Goal: Task Accomplishment & Management: Use online tool/utility

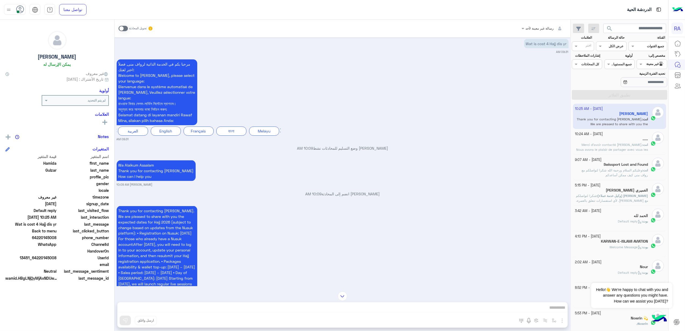
scroll to position [906, 0]
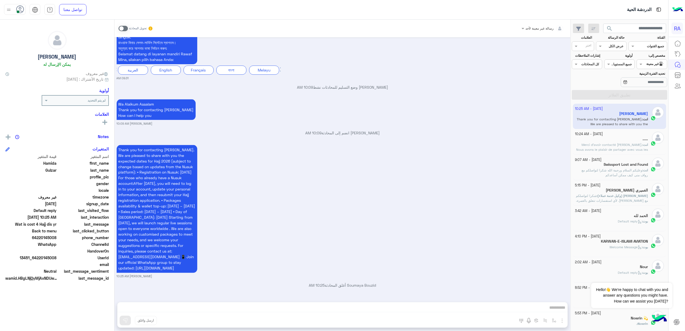
click at [646, 64] on div at bounding box center [652, 63] width 30 height 5
click at [647, 92] on div "الوارد لديك" at bounding box center [652, 96] width 30 height 10
click at [635, 92] on button "تطبيق الفلاتر" at bounding box center [619, 95] width 95 height 10
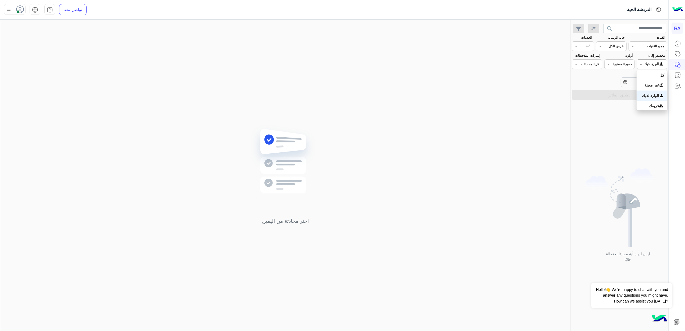
click at [646, 61] on div at bounding box center [652, 63] width 30 height 5
click at [652, 84] on b "غير معينة" at bounding box center [652, 85] width 15 height 5
click at [643, 100] on button "تطبيق الفلاتر" at bounding box center [619, 95] width 95 height 10
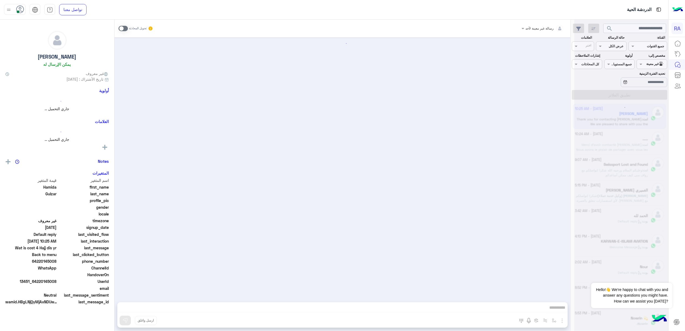
scroll to position [906, 0]
